Goal: Book appointment/travel/reservation

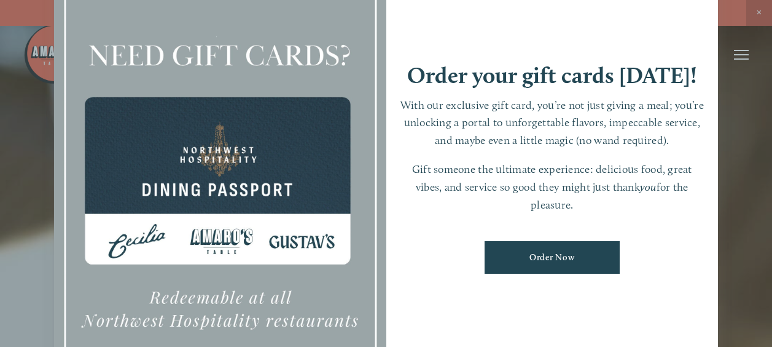
click at [742, 50] on div at bounding box center [386, 173] width 772 height 347
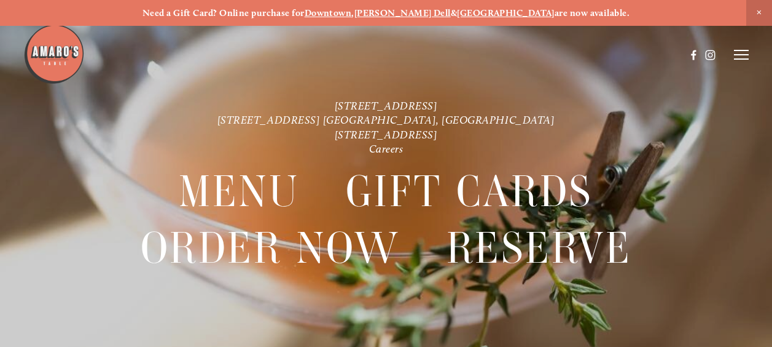
click at [745, 55] on line at bounding box center [741, 55] width 15 height 0
click at [528, 55] on span "Menu" at bounding box center [530, 54] width 23 height 10
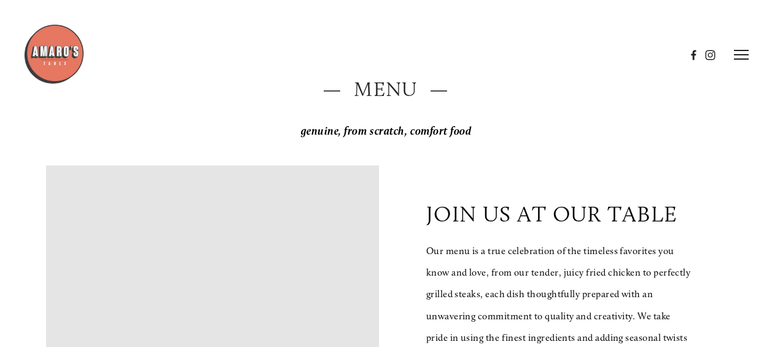
scroll to position [61, 0]
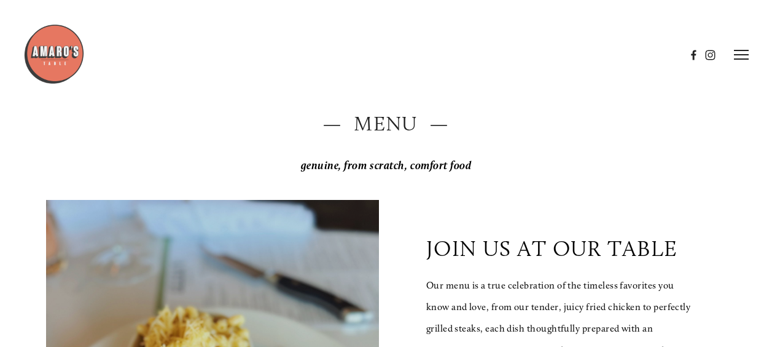
click at [745, 50] on line at bounding box center [741, 50] width 15 height 0
click at [663, 51] on span "Reserve" at bounding box center [670, 54] width 28 height 10
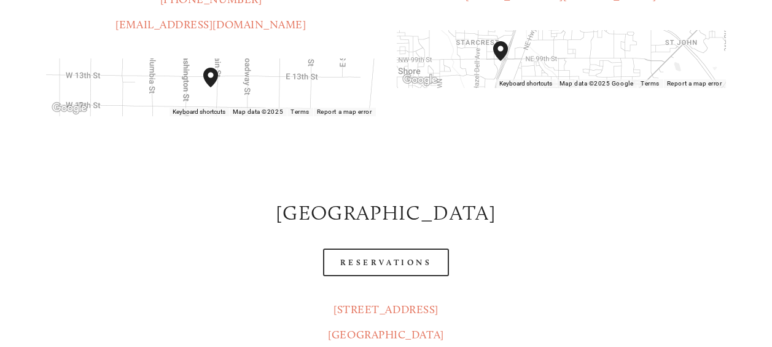
scroll to position [492, 0]
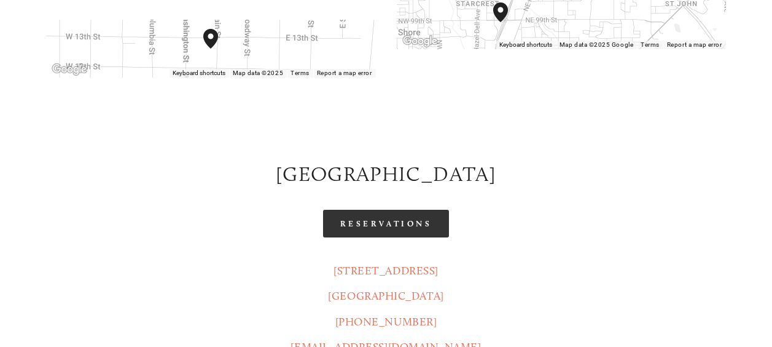
click at [359, 210] on link "Reservations" at bounding box center [386, 224] width 127 height 28
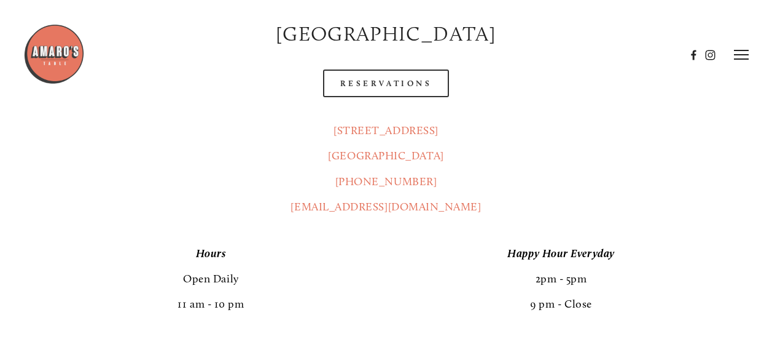
scroll to position [553, 0]
